Goal: Task Accomplishment & Management: Use online tool/utility

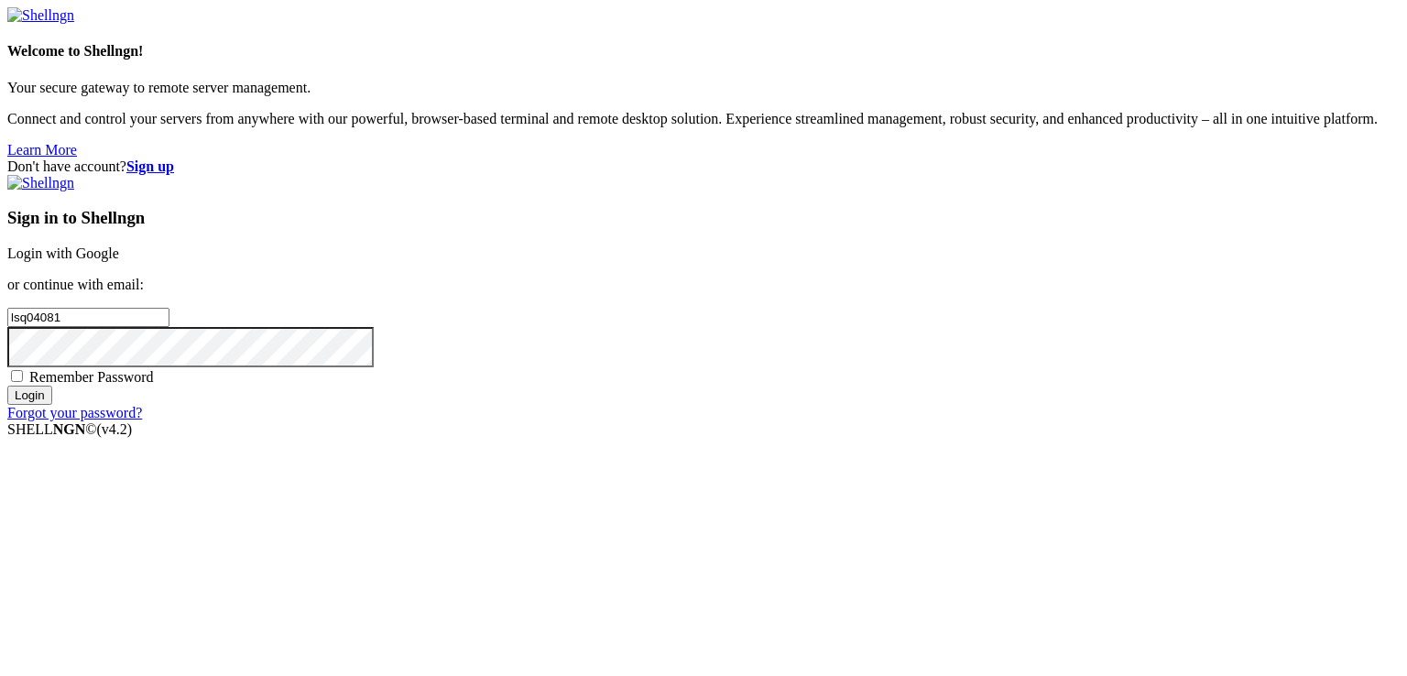
type input "lsq040819"
type input "lsq0408192"
type input "tty8871991"
type input "tty8871"
click at [119, 249] on link "Login with Google" at bounding box center [63, 253] width 112 height 16
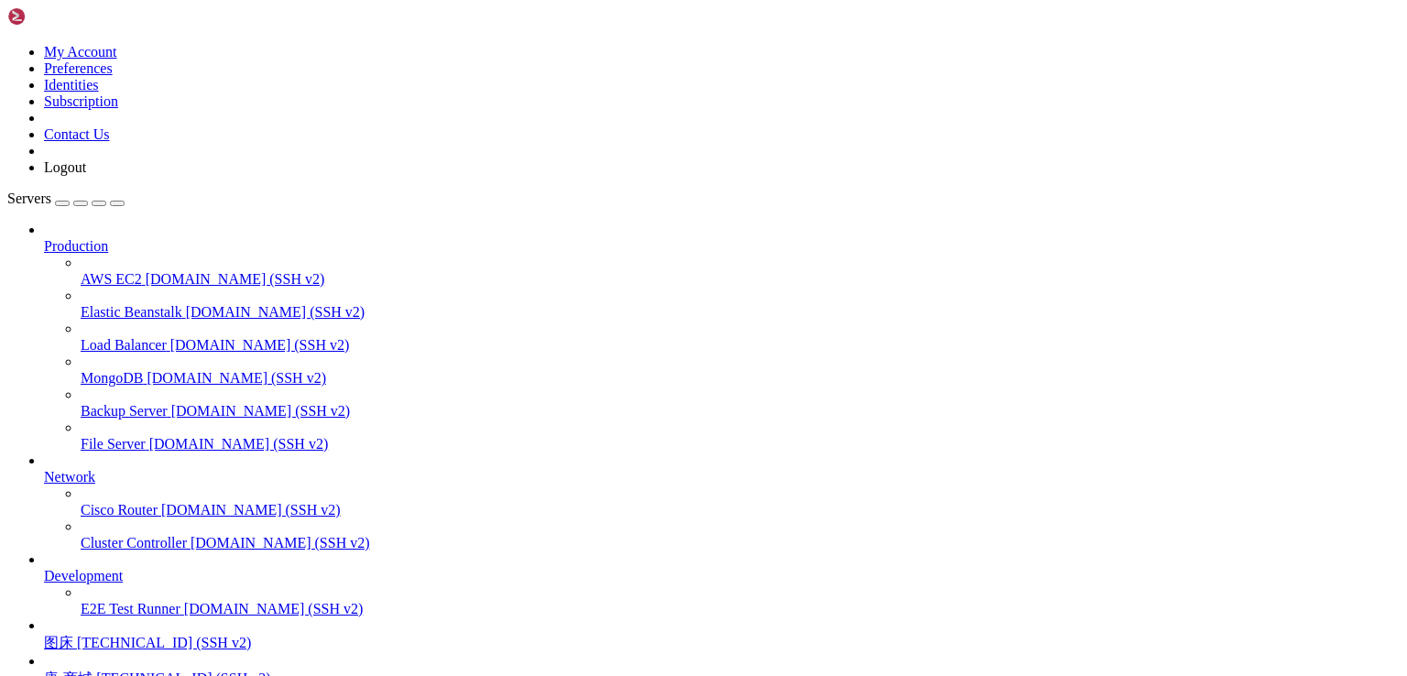
scroll to position [160, 0]
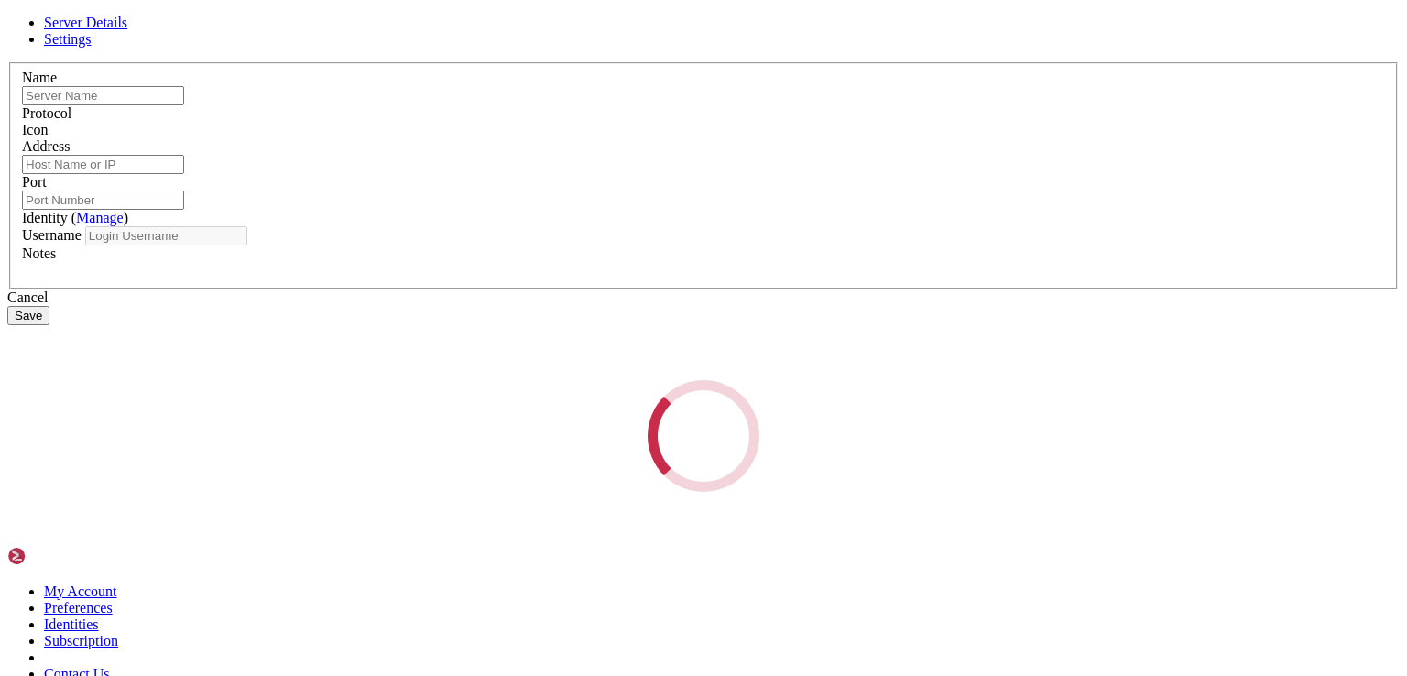
type input "图床"
type input "[TECHNICAL_ID]"
type input "22"
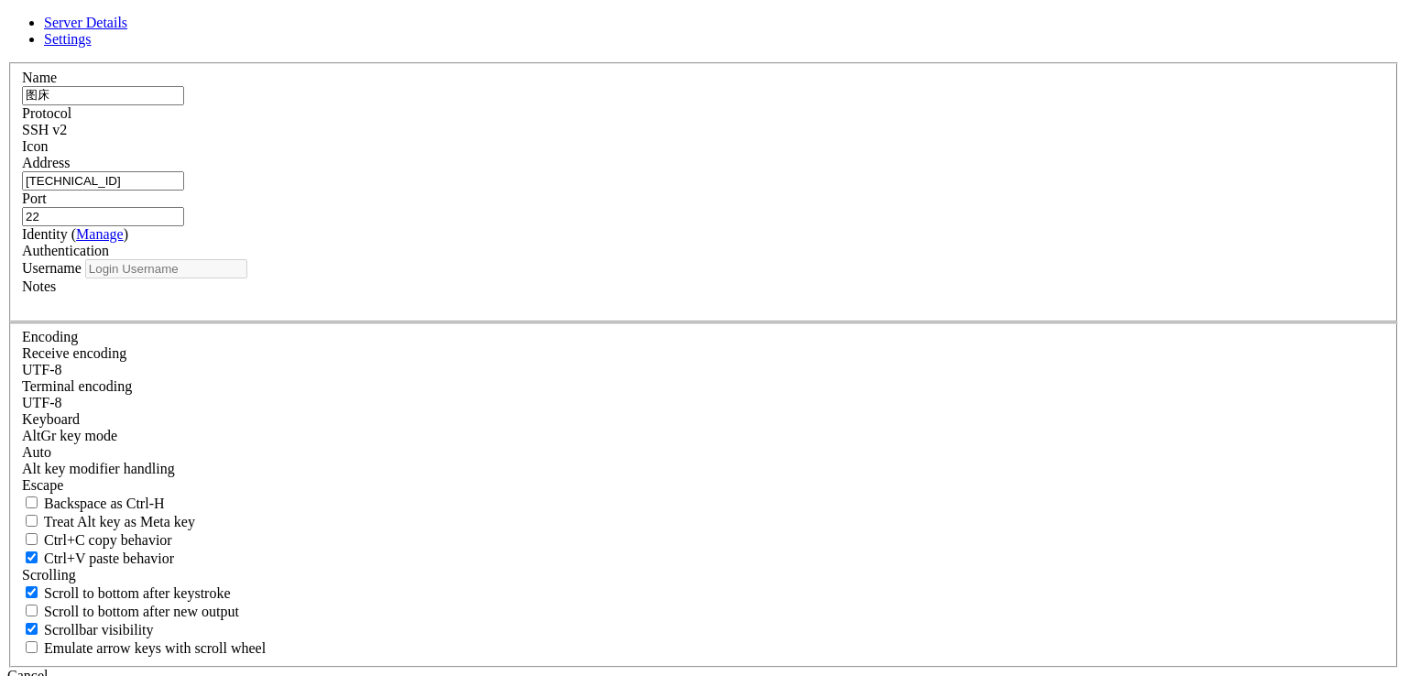
type input "root"
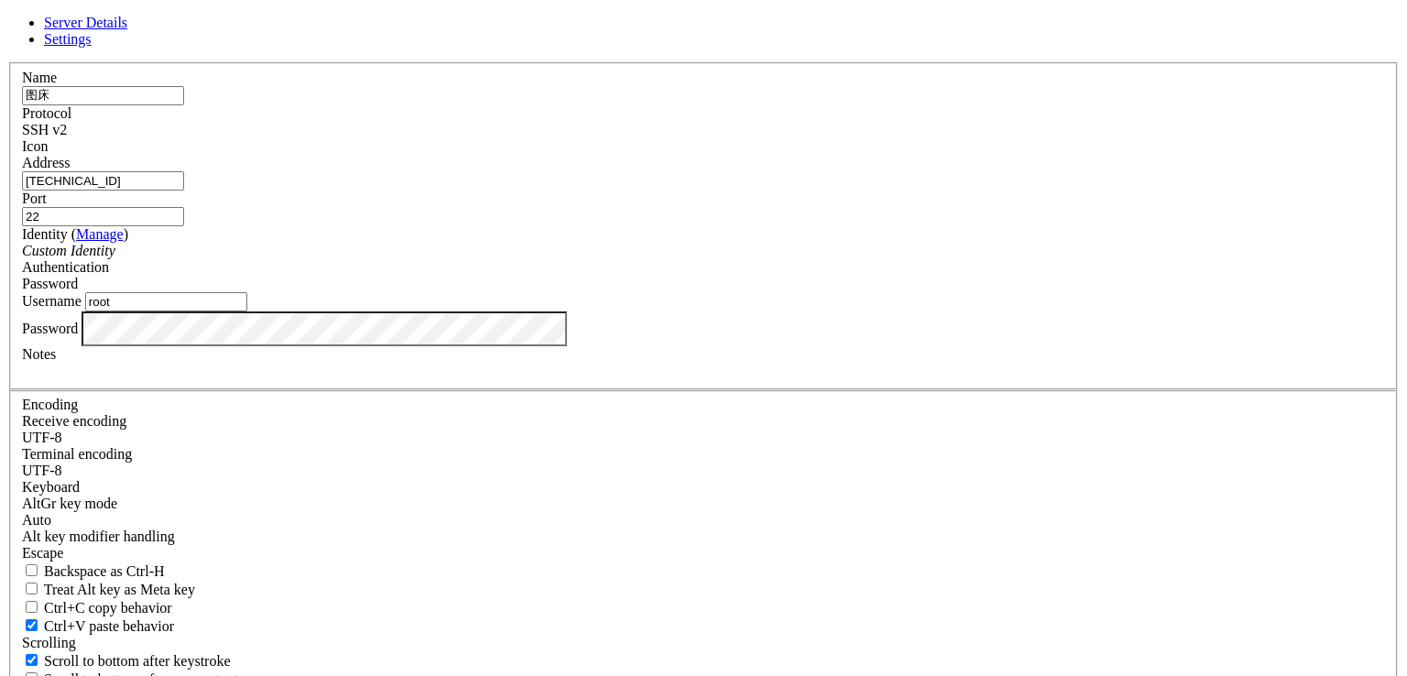
click at [184, 191] on input "[TECHNICAL_ID]" at bounding box center [103, 180] width 162 height 19
paste input "[TECHNICAL_ID]"
type input "[TECHNICAL_ID]"
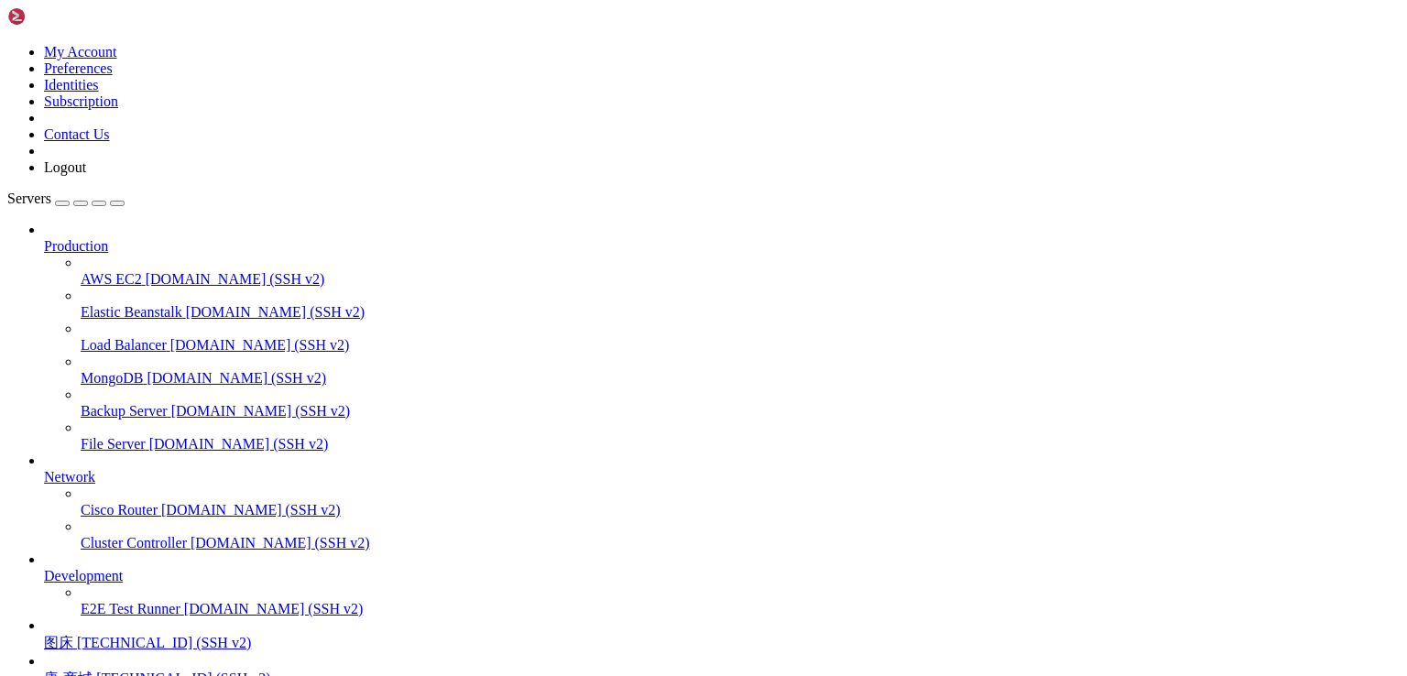
click at [109, 635] on span "[TECHNICAL_ID] (SSH v2)" at bounding box center [164, 643] width 174 height 16
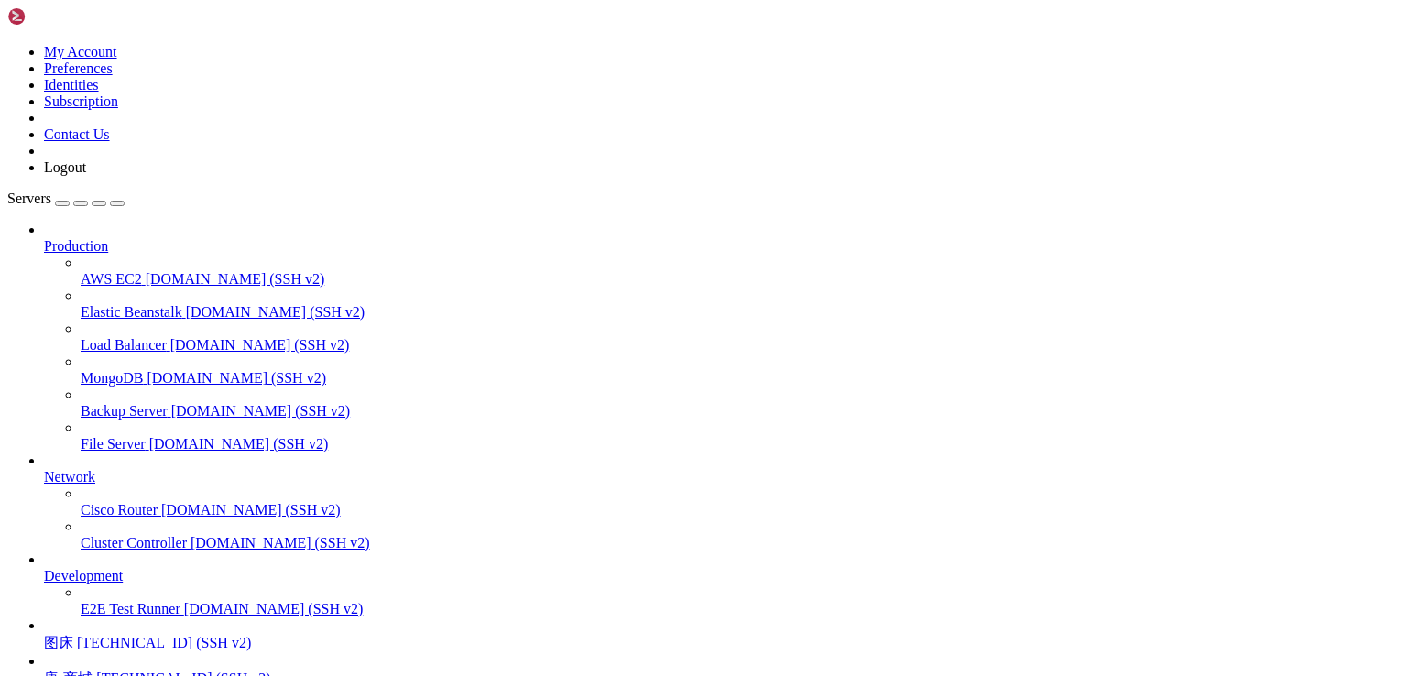
drag, startPoint x: 153, startPoint y: 1549, endPoint x: 442, endPoint y: 1559, distance: 288.7
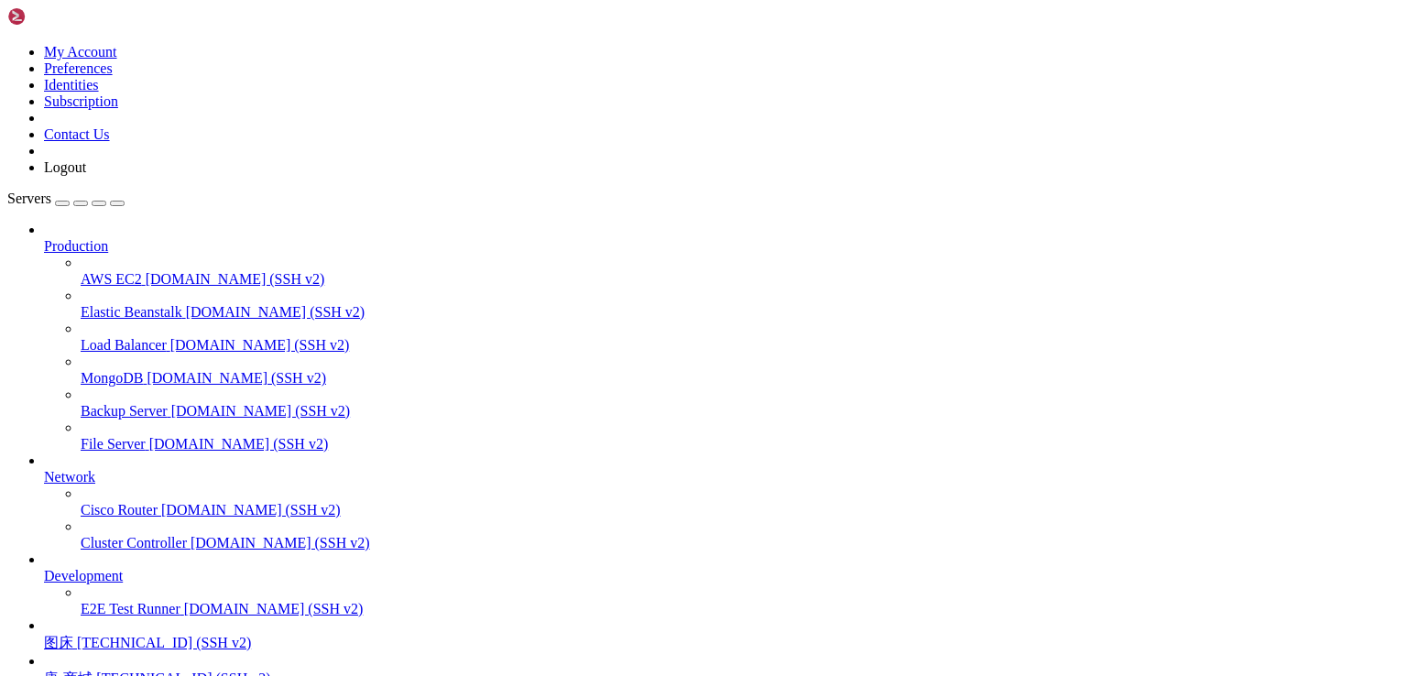
scroll to position [139, 0]
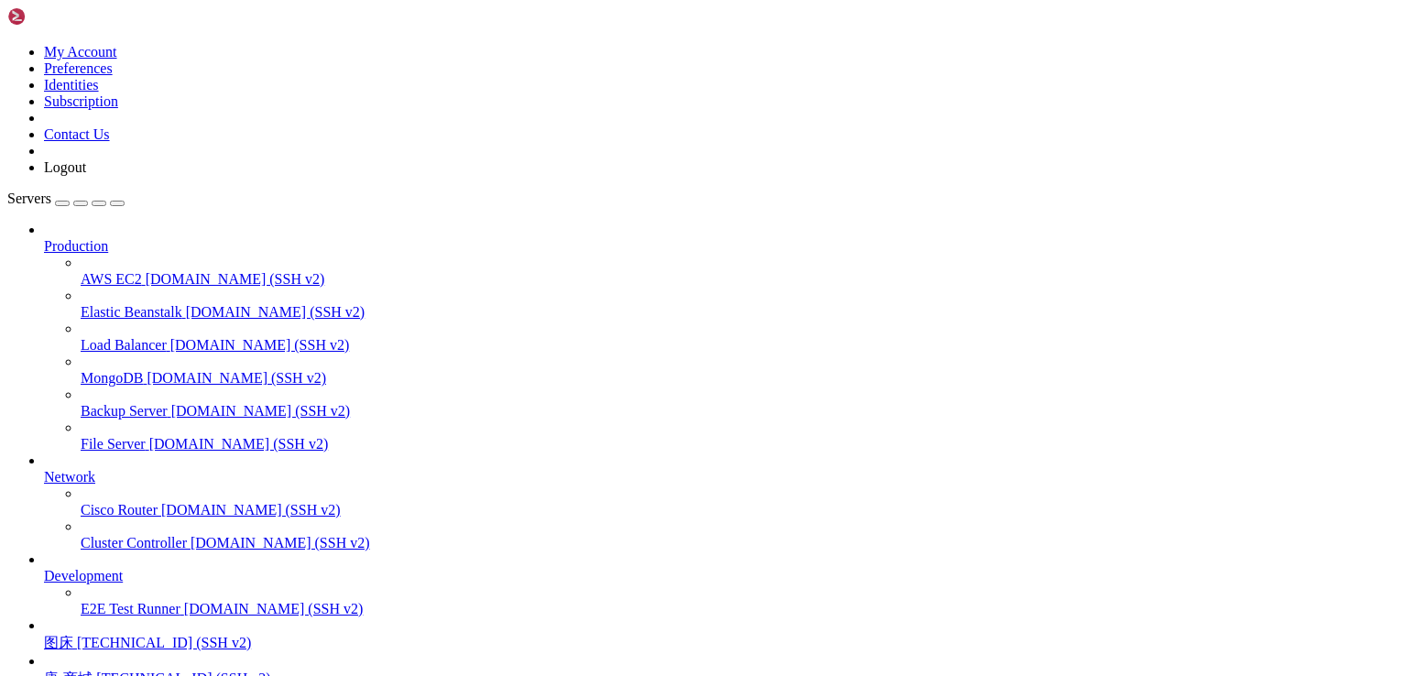
scroll to position [545, 0]
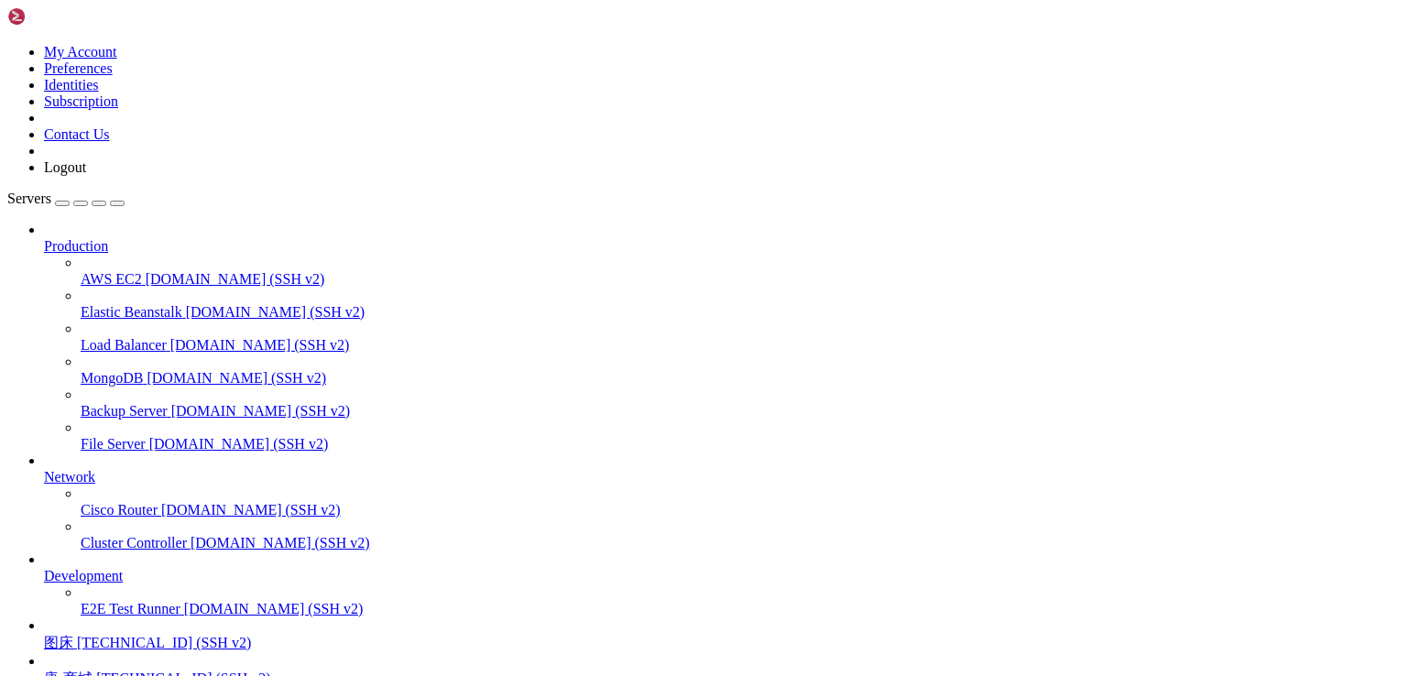
drag, startPoint x: 94, startPoint y: 1662, endPoint x: 142, endPoint y: 1663, distance: 47.6
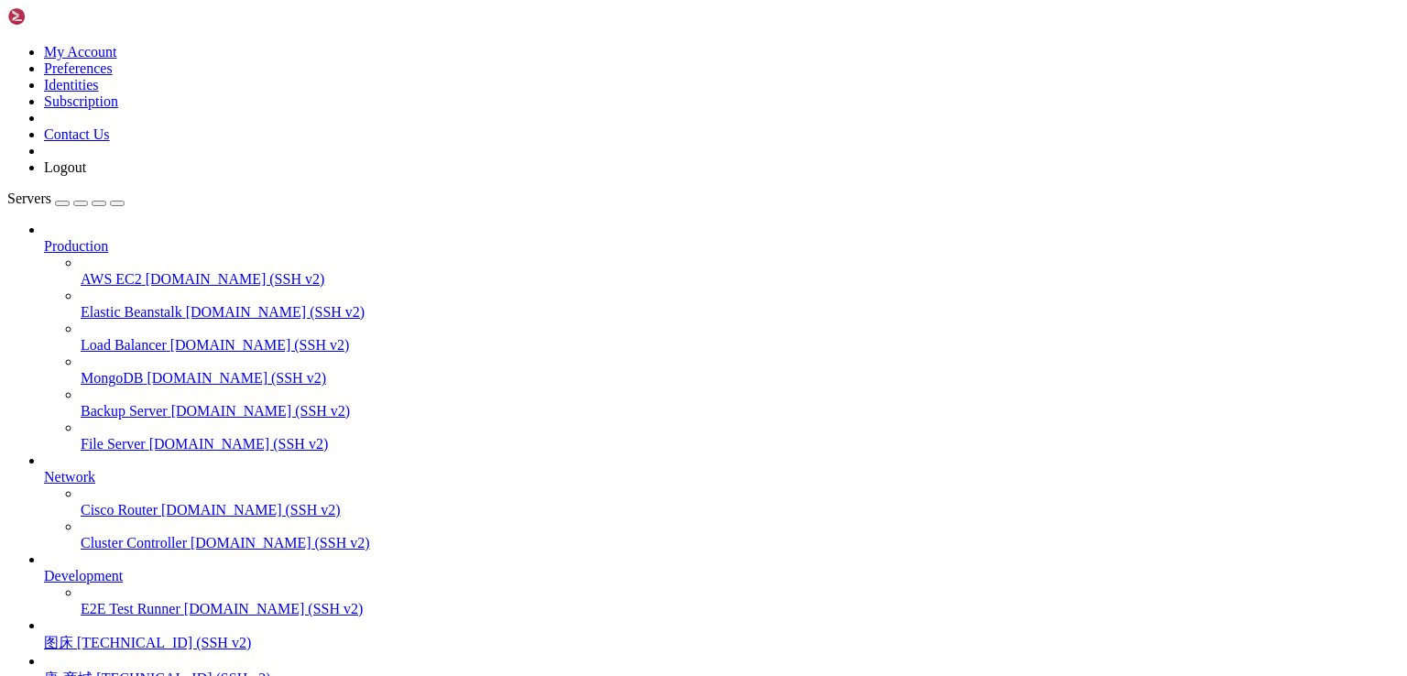
scroll to position [607, 0]
